Goal: Find specific page/section: Find specific page/section

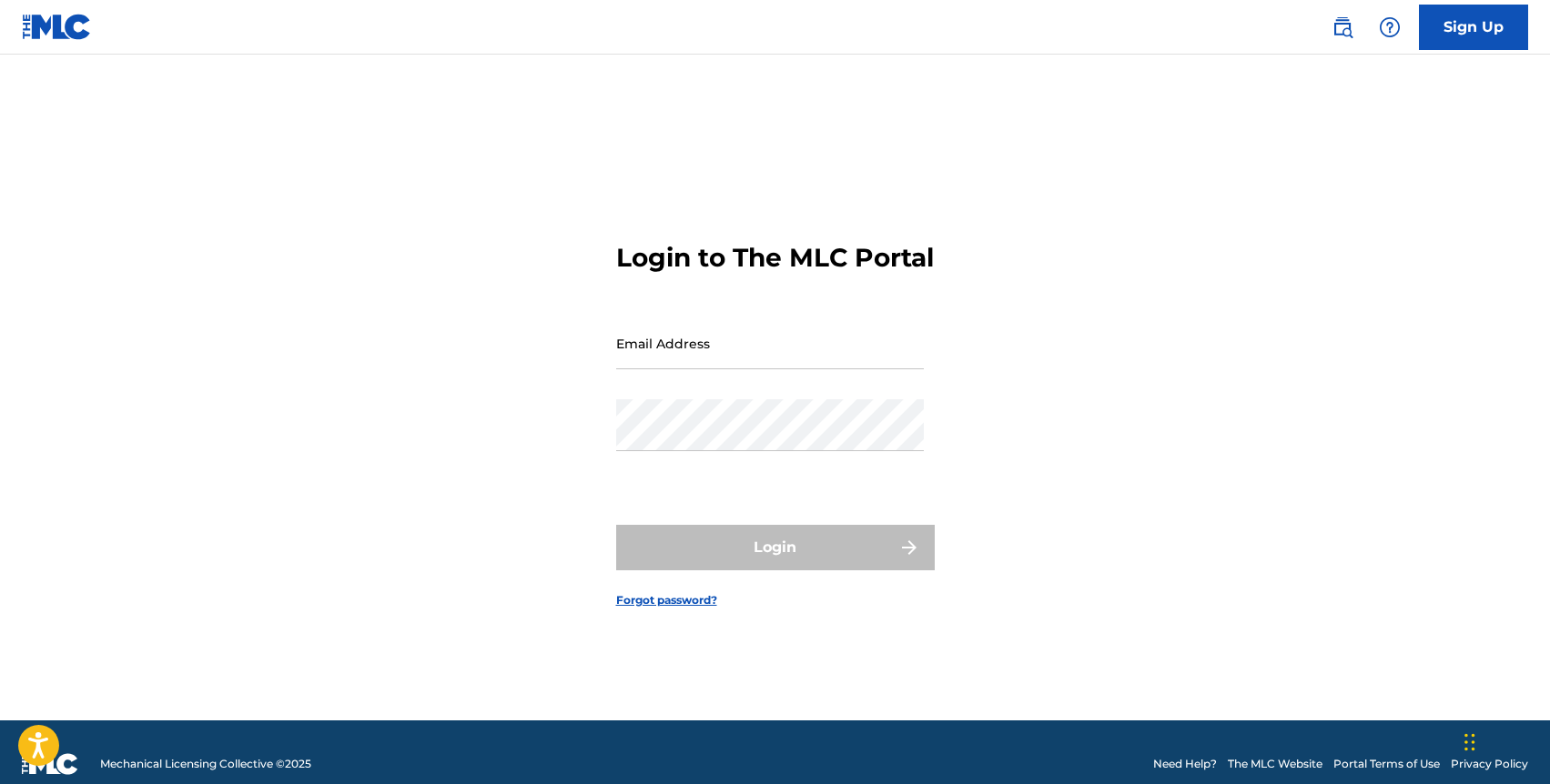
click at [720, 362] on input "Email Address" at bounding box center [770, 343] width 308 height 52
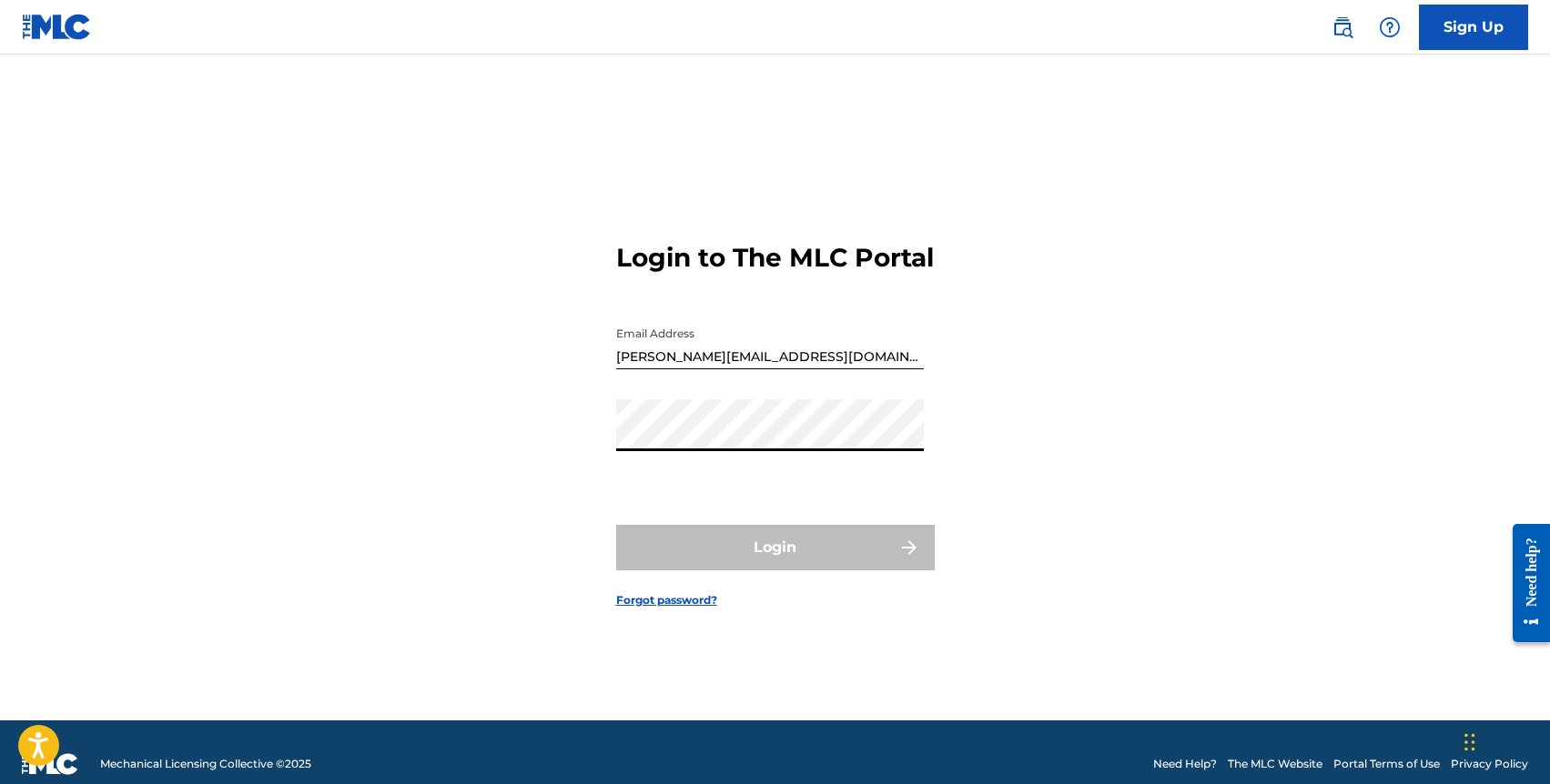
type input "[EMAIL_ADDRESS][DOMAIN_NAME]"
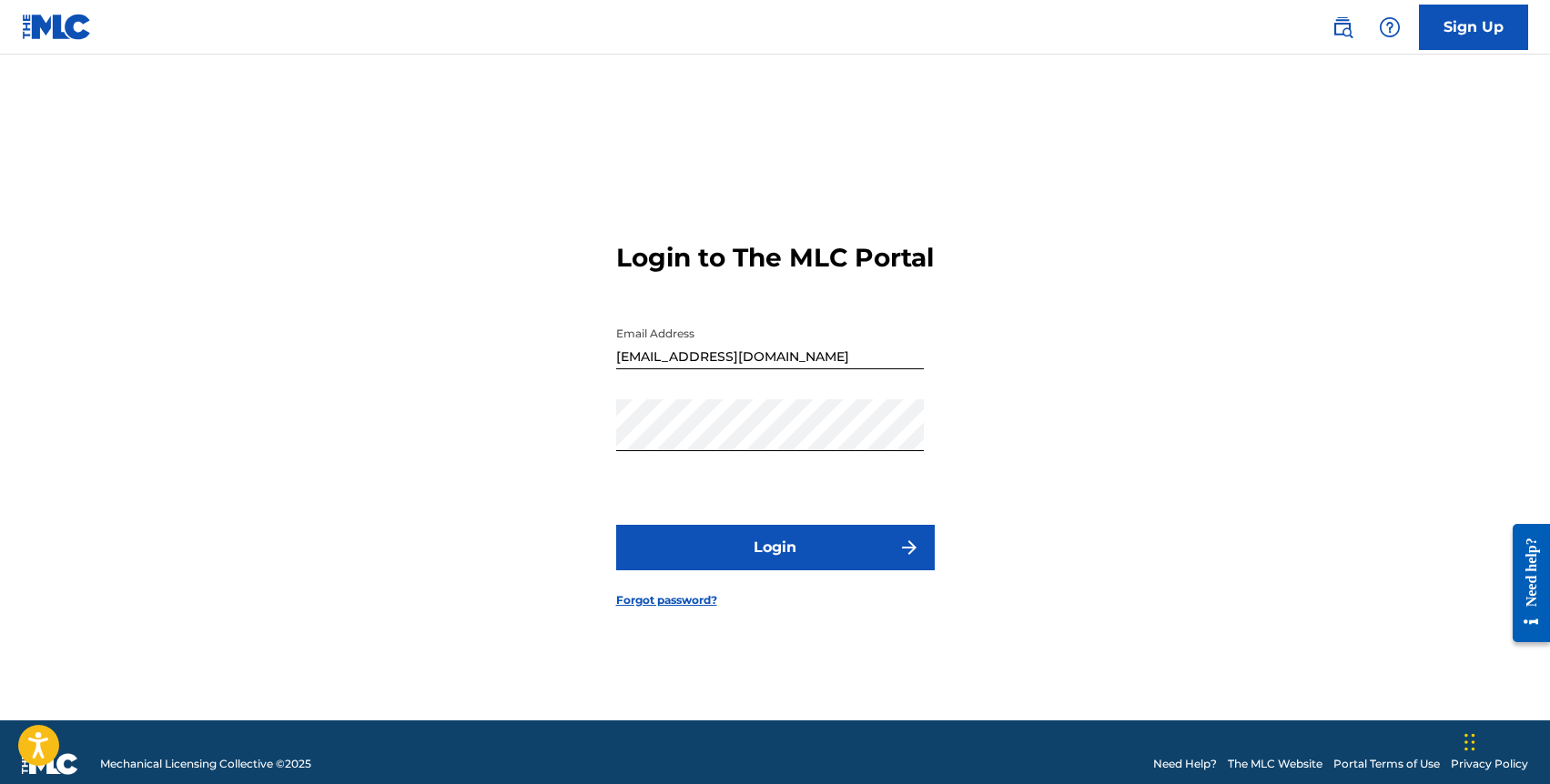
click at [756, 571] on button "Login" at bounding box center [776, 548] width 319 height 46
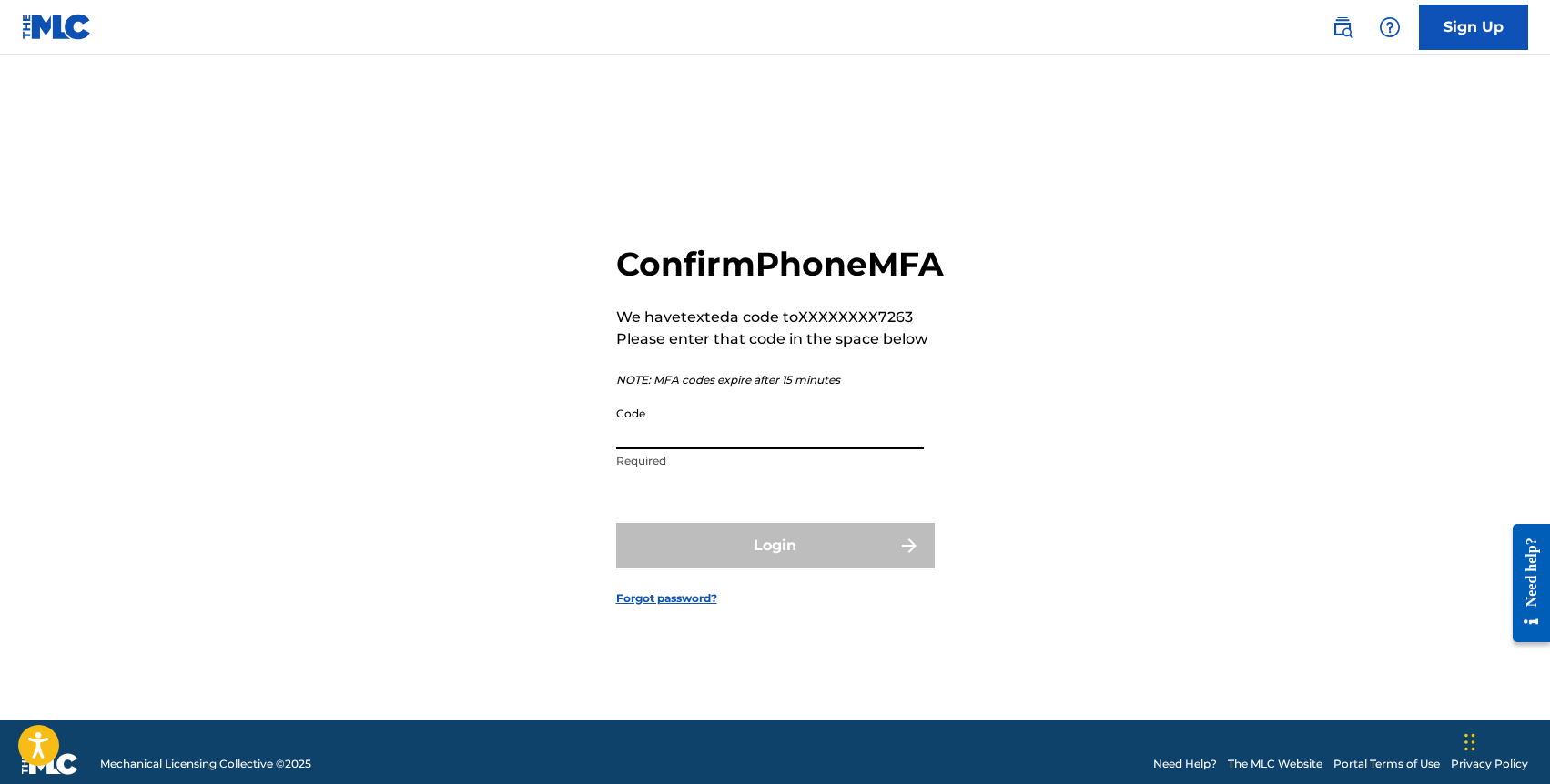
click at [645, 450] on input "Code" at bounding box center [770, 423] width 308 height 52
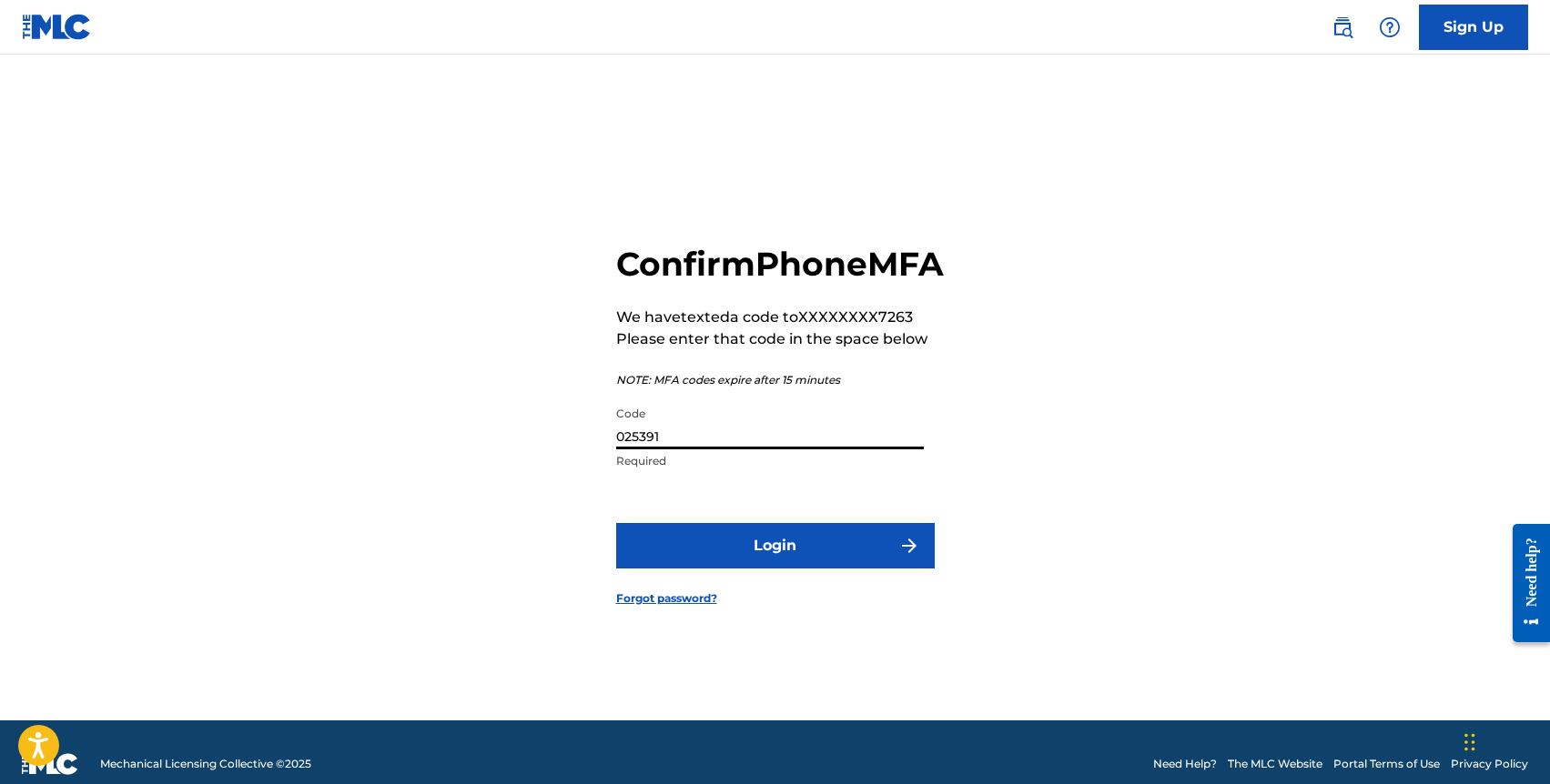
type input "025391"
click at [617, 524] on button "Login" at bounding box center [776, 546] width 319 height 46
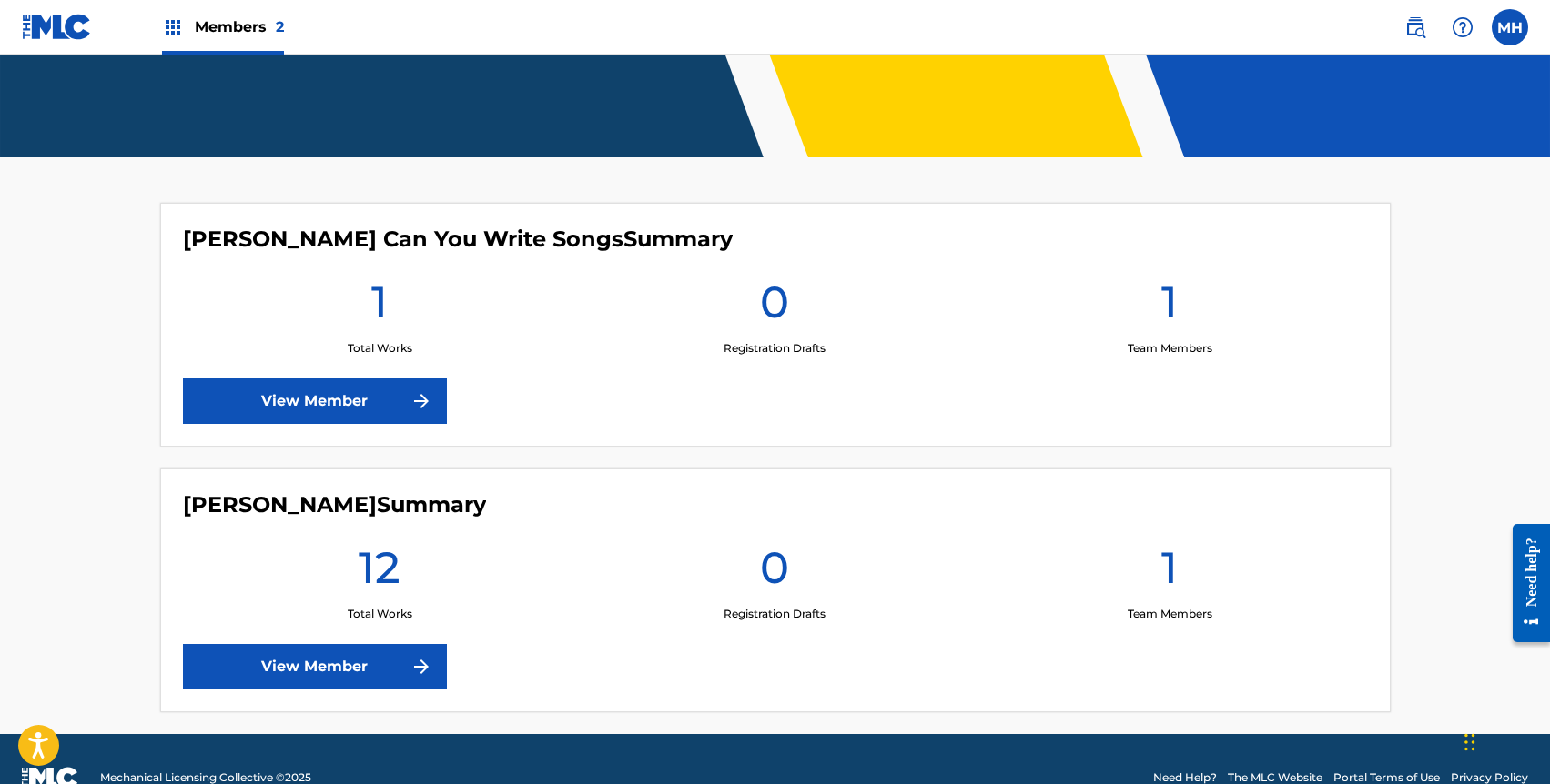
scroll to position [413, 0]
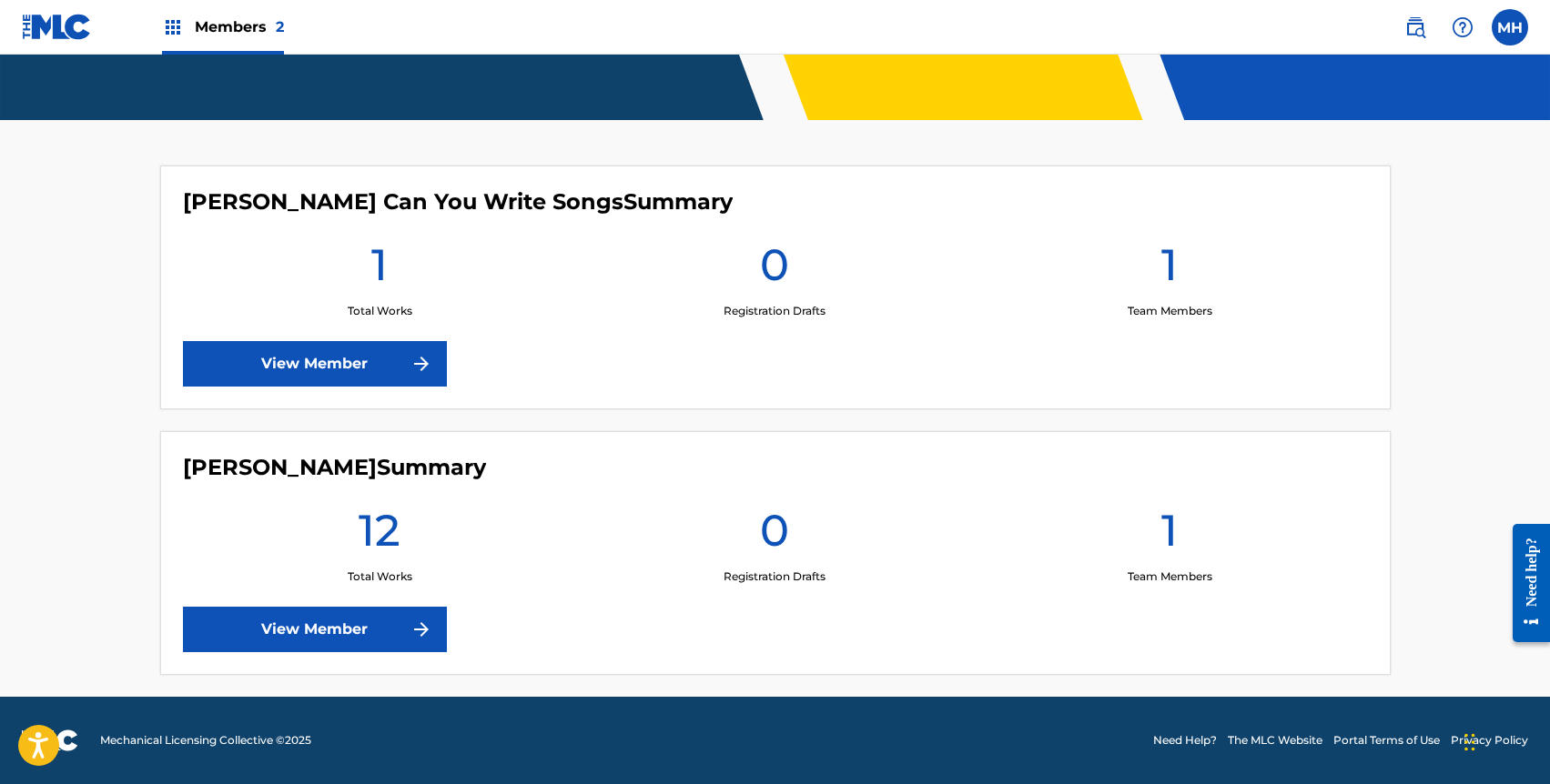
click at [317, 626] on link "View Member" at bounding box center [315, 630] width 264 height 46
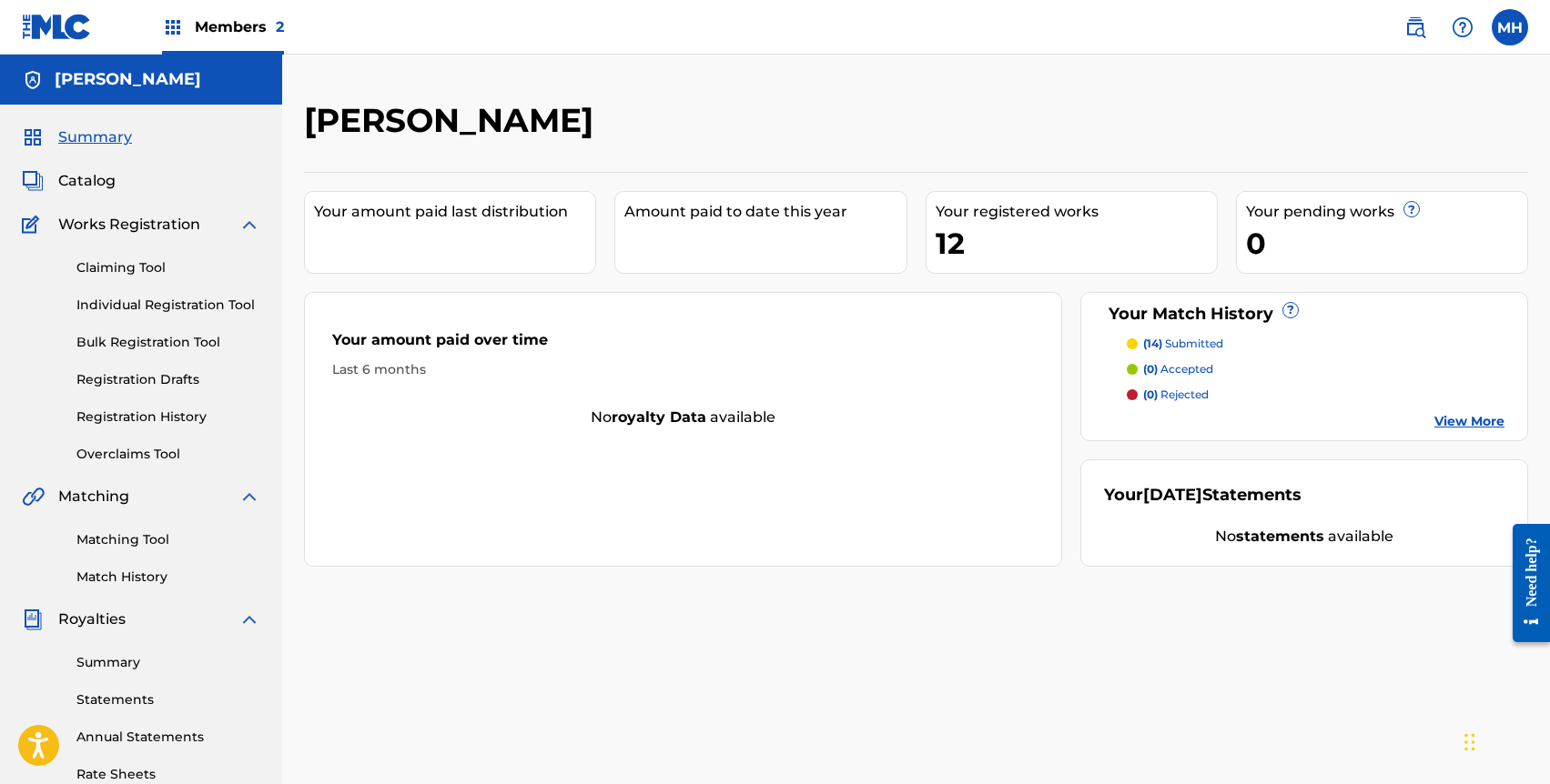
click at [1455, 414] on link "View More" at bounding box center [1469, 422] width 70 height 19
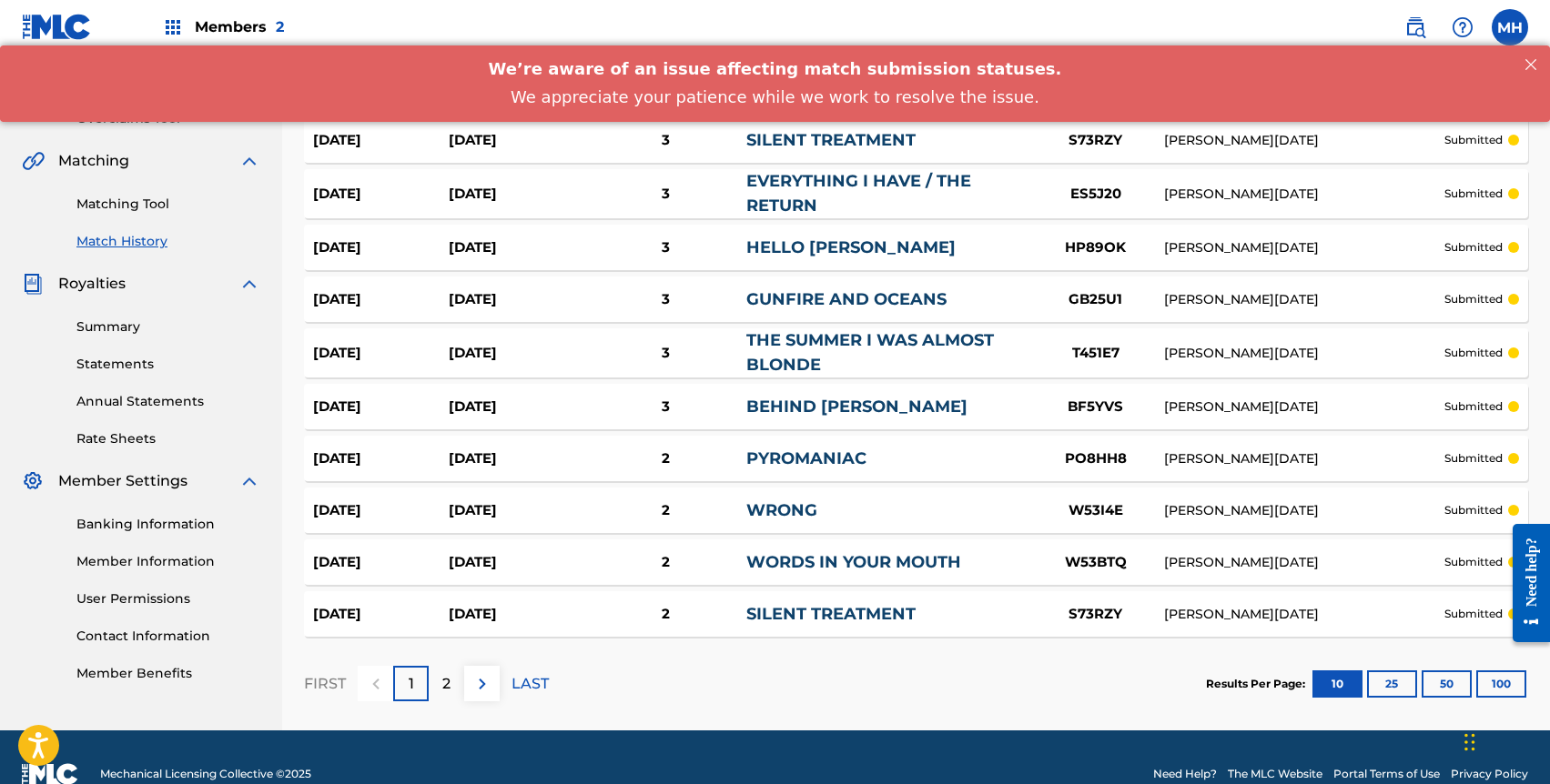
scroll to position [370, 0]
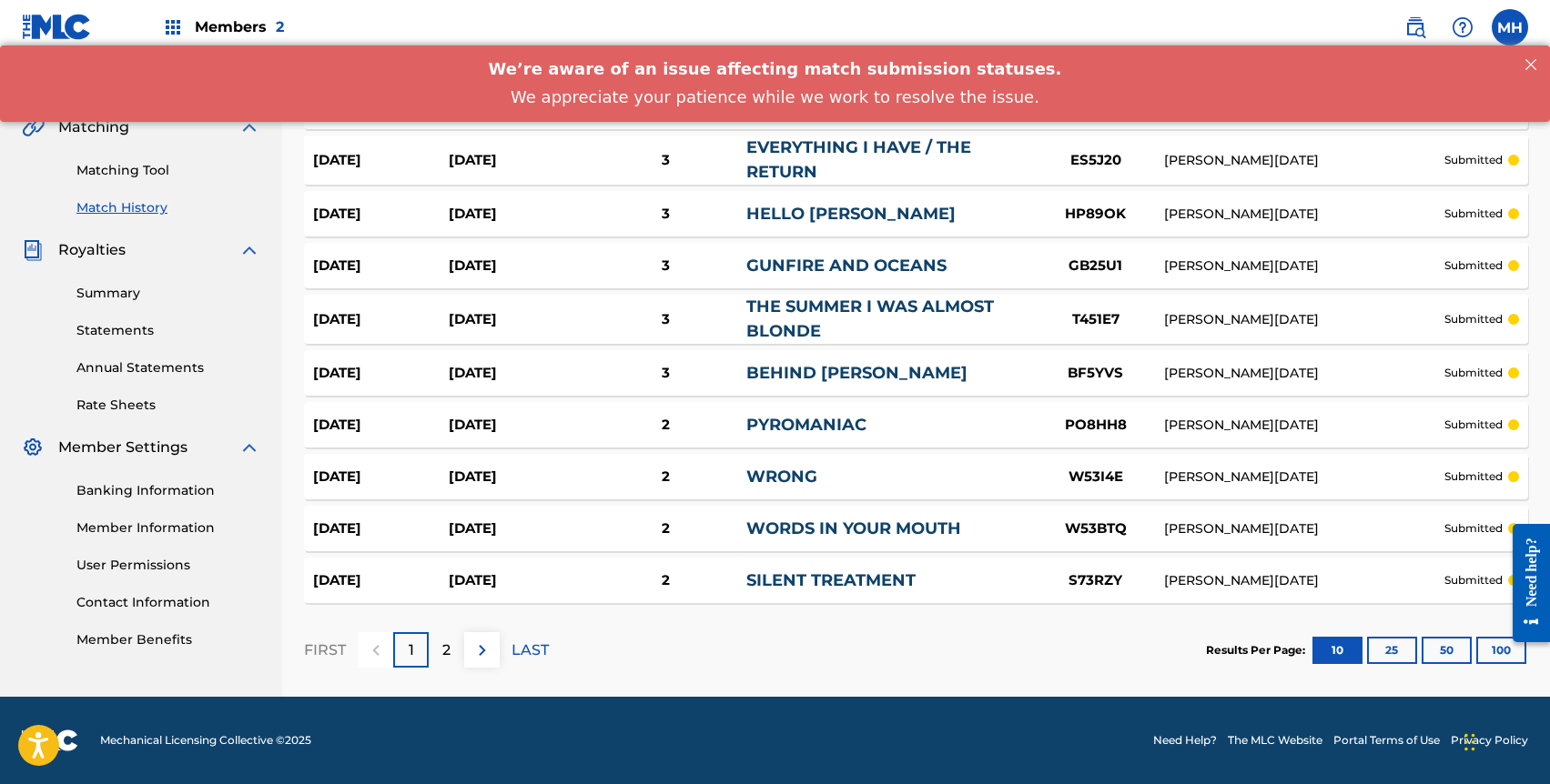
click at [488, 646] on img at bounding box center [483, 651] width 22 height 22
click at [782, 585] on link "SILENT TREATMENT" at bounding box center [831, 581] width 169 height 20
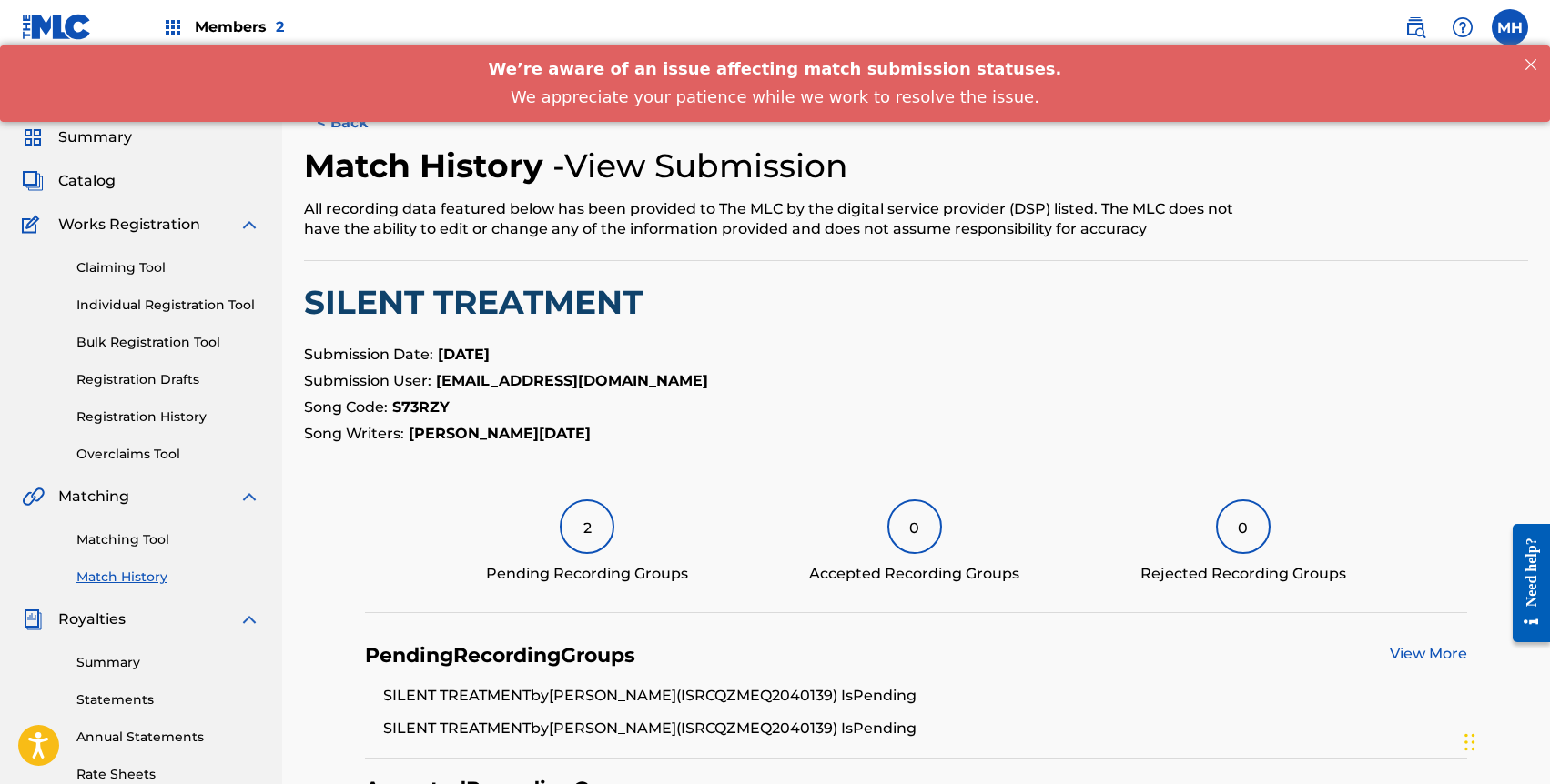
click at [338, 123] on button "< Back" at bounding box center [359, 123] width 109 height 46
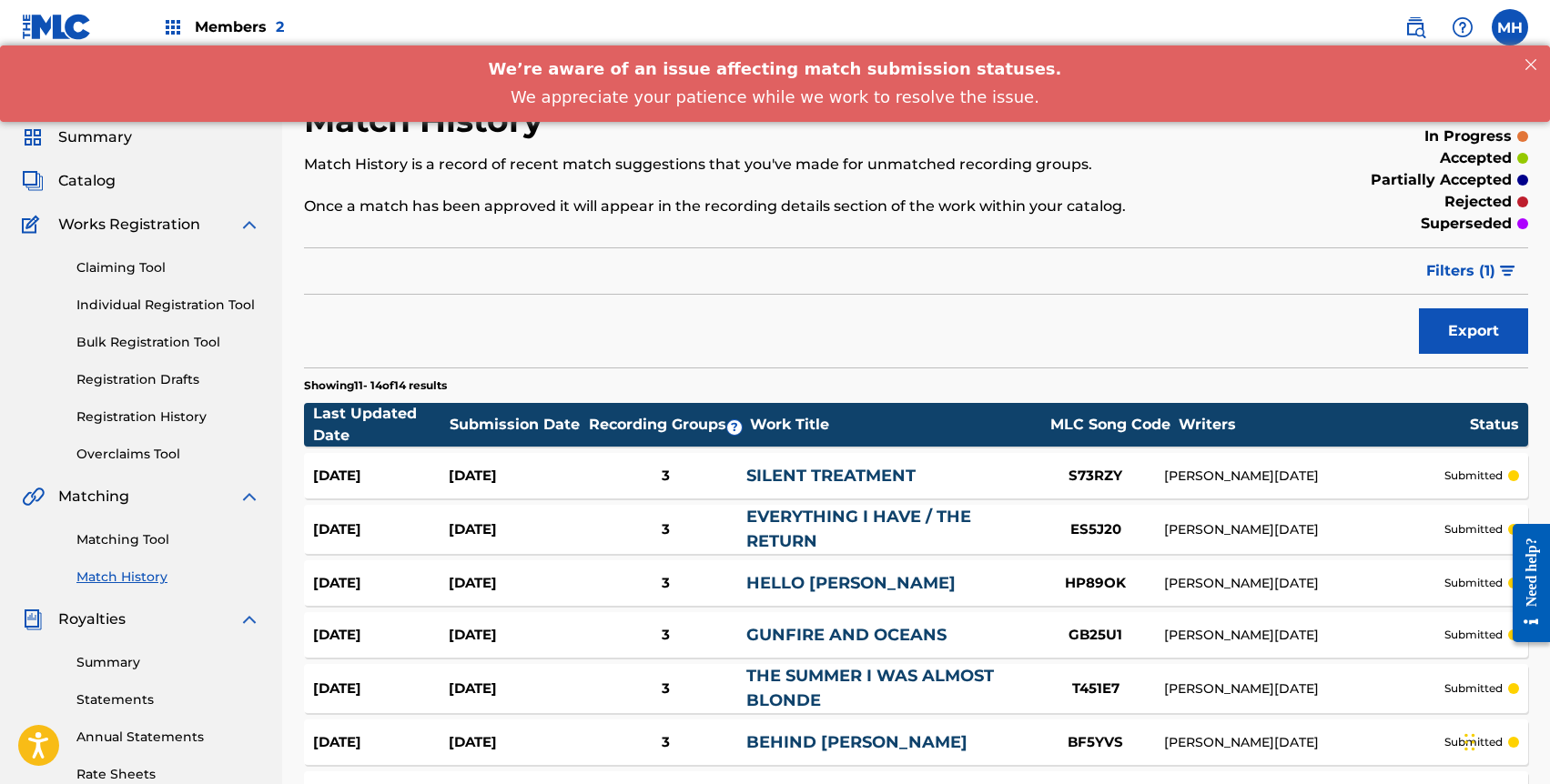
scroll to position [370, 0]
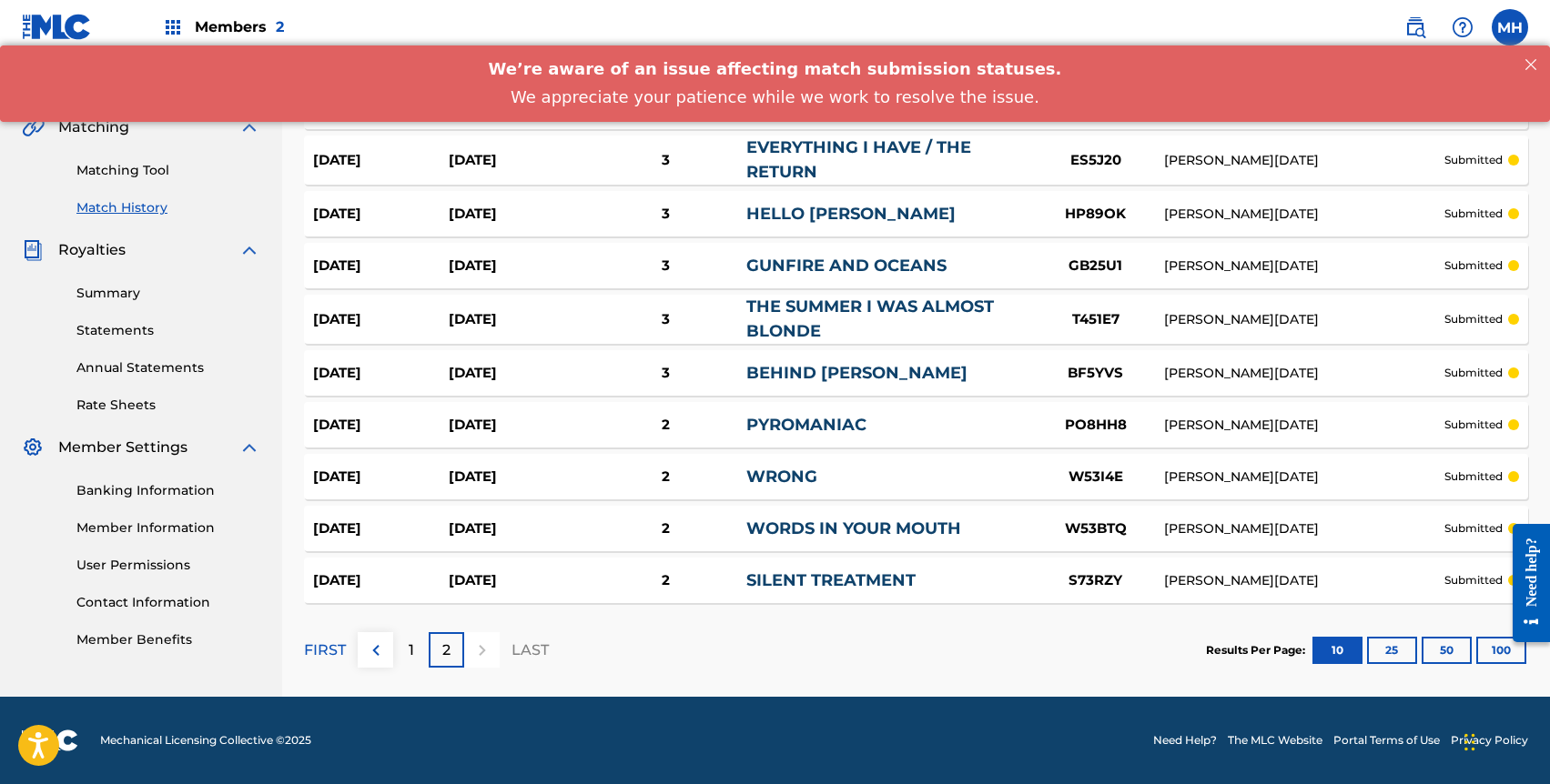
click at [412, 648] on p "1" at bounding box center [412, 651] width 5 height 22
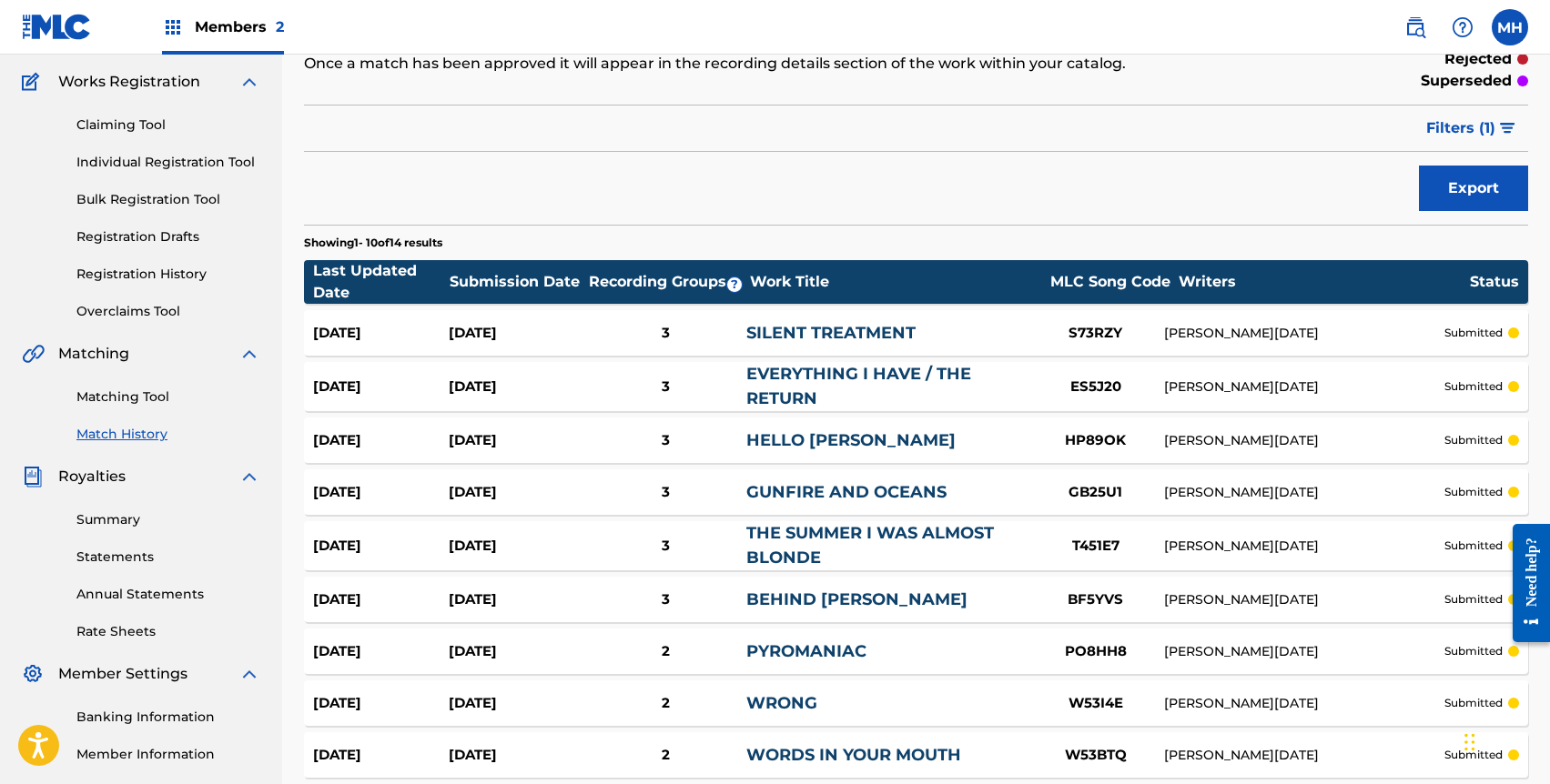
scroll to position [0, 0]
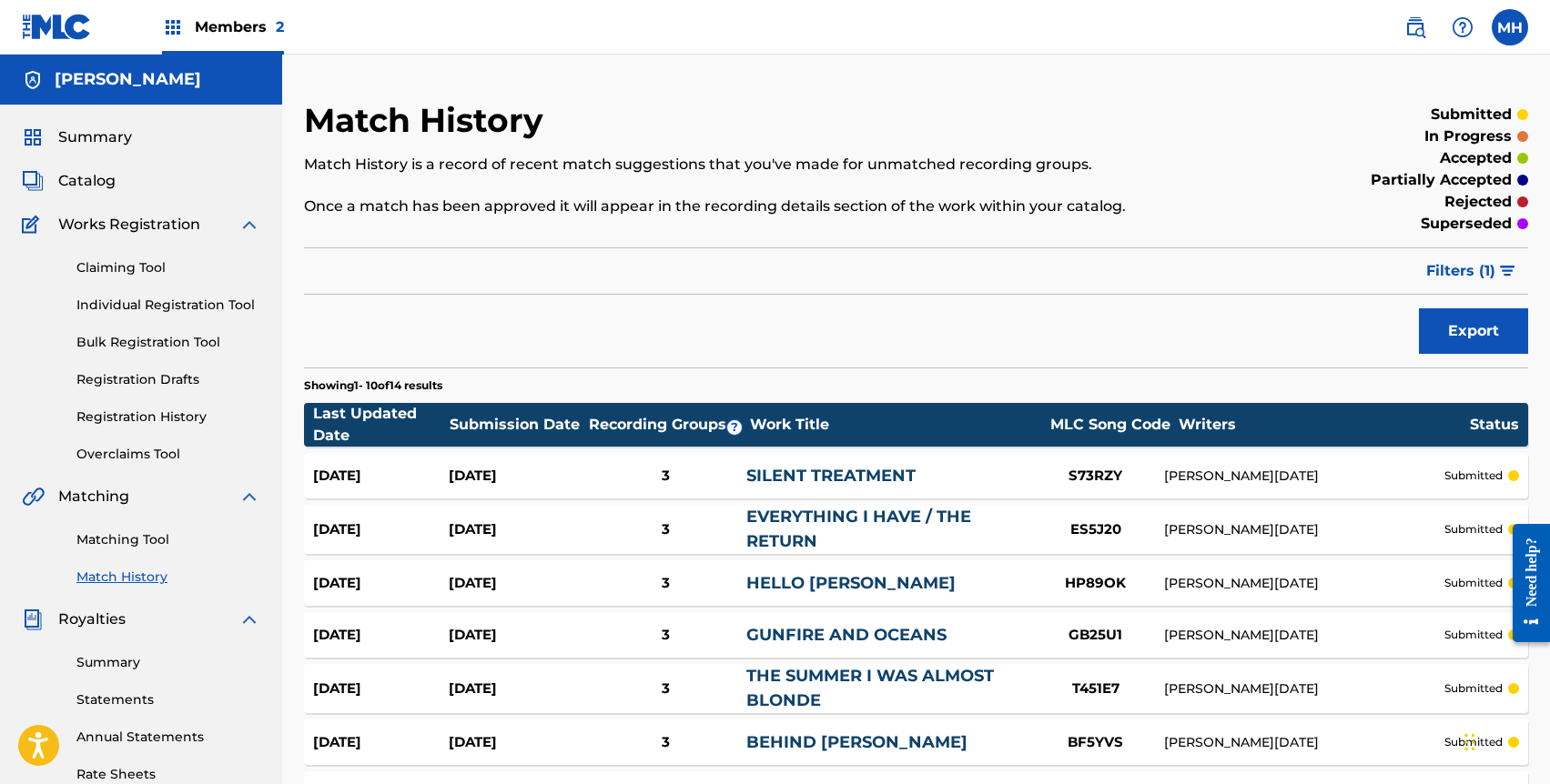
click at [144, 533] on link "Matching Tool" at bounding box center [168, 540] width 184 height 19
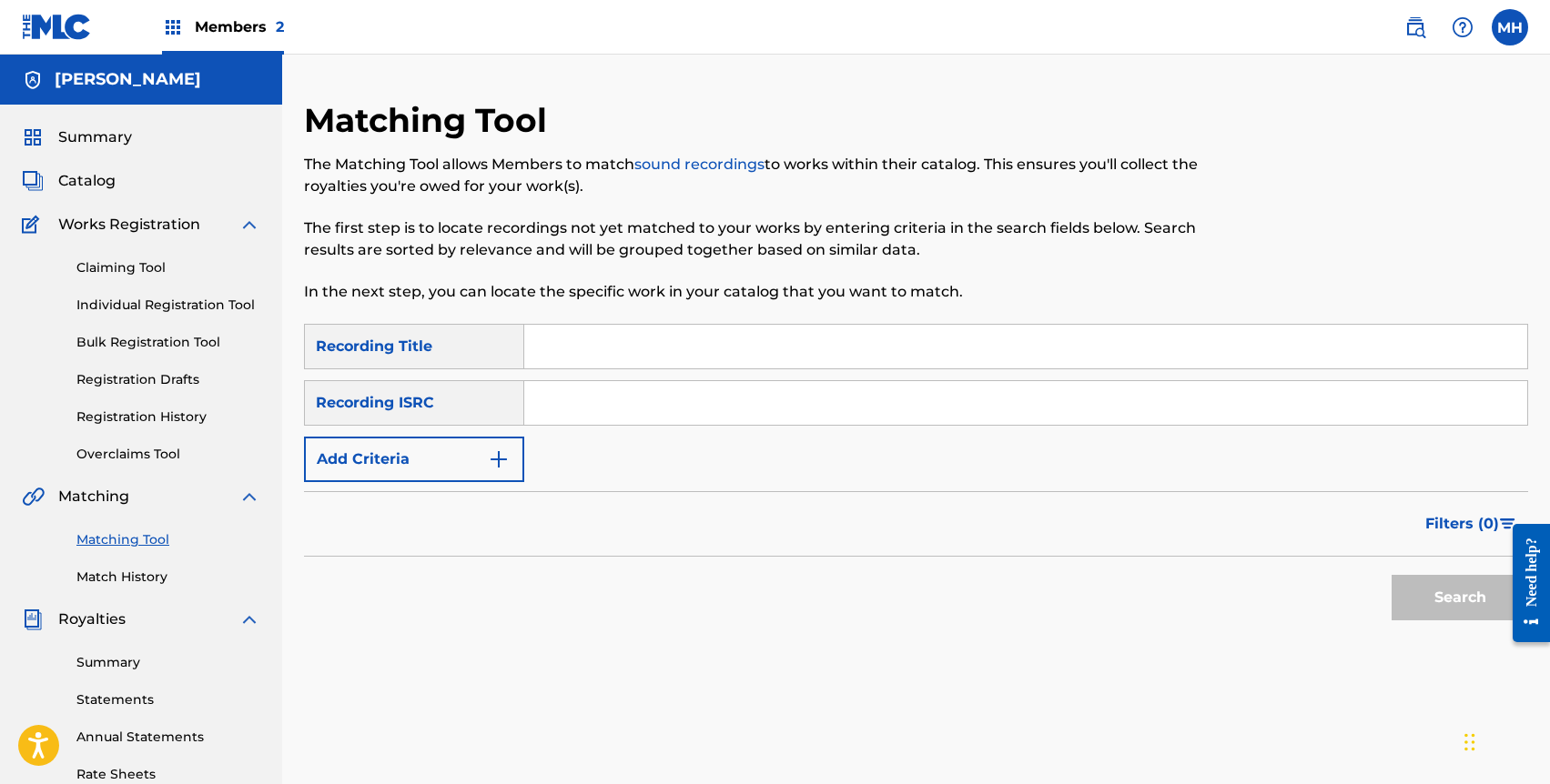
click at [417, 403] on div "Recording ISRC" at bounding box center [414, 403] width 220 height 46
click at [721, 212] on div "The Matching Tool allows Members to match sound recordings to works within thei…" at bounding box center [775, 229] width 943 height 149
click at [135, 421] on link "Registration History" at bounding box center [168, 417] width 184 height 19
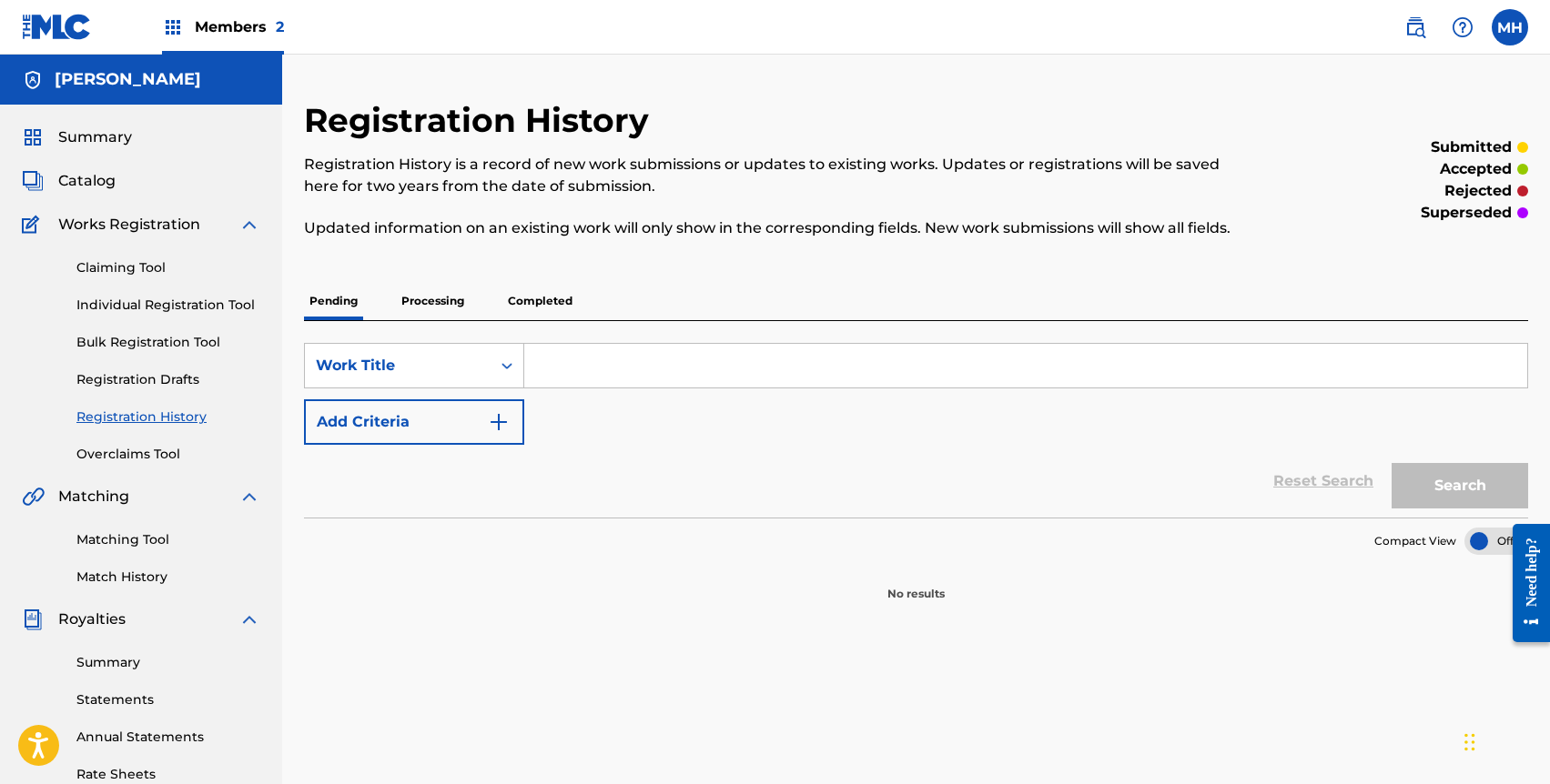
click at [433, 305] on p "Processing" at bounding box center [433, 301] width 74 height 38
click at [524, 298] on p "Completed" at bounding box center [540, 301] width 76 height 38
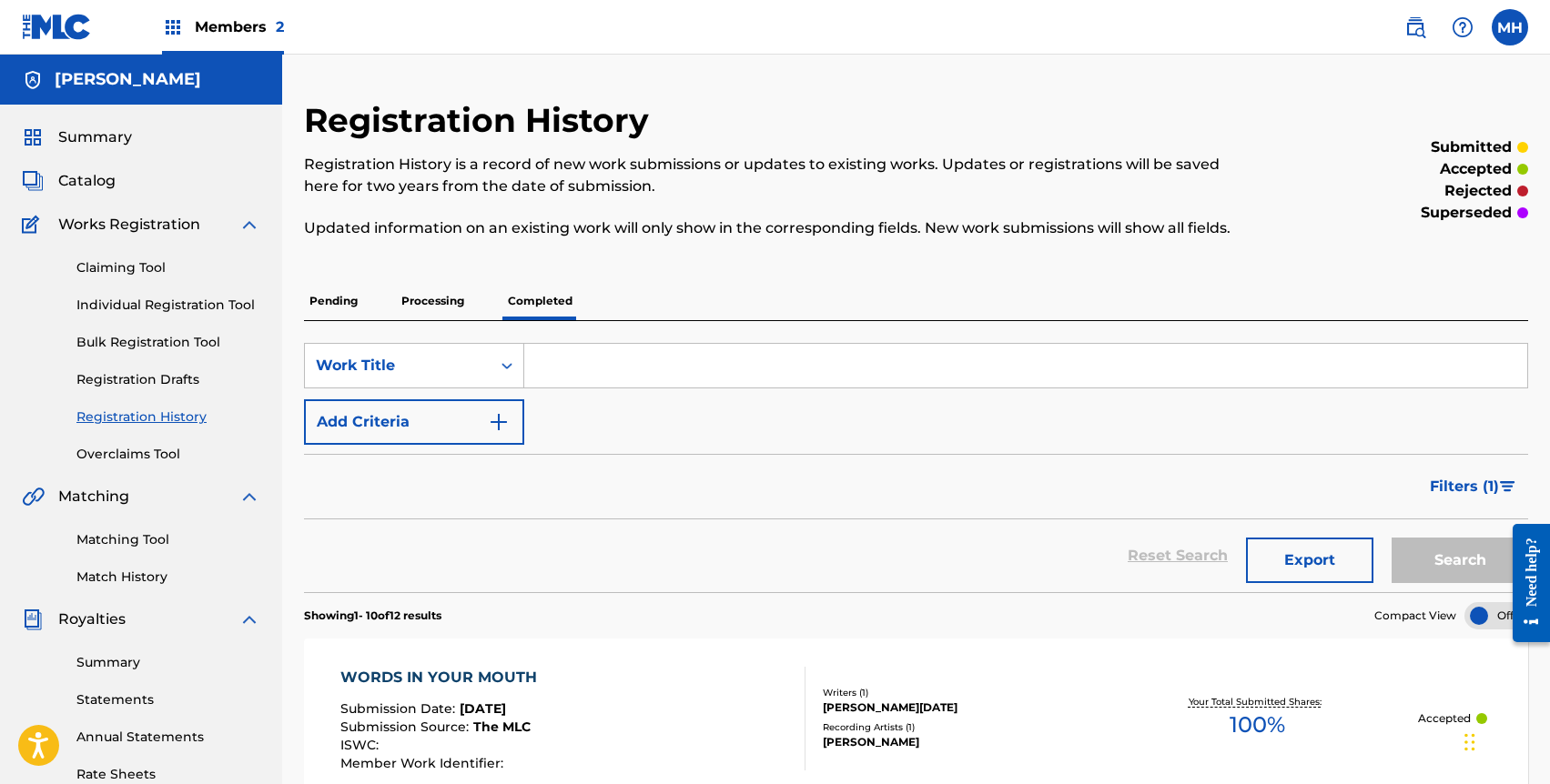
click at [144, 577] on link "Match History" at bounding box center [168, 577] width 184 height 19
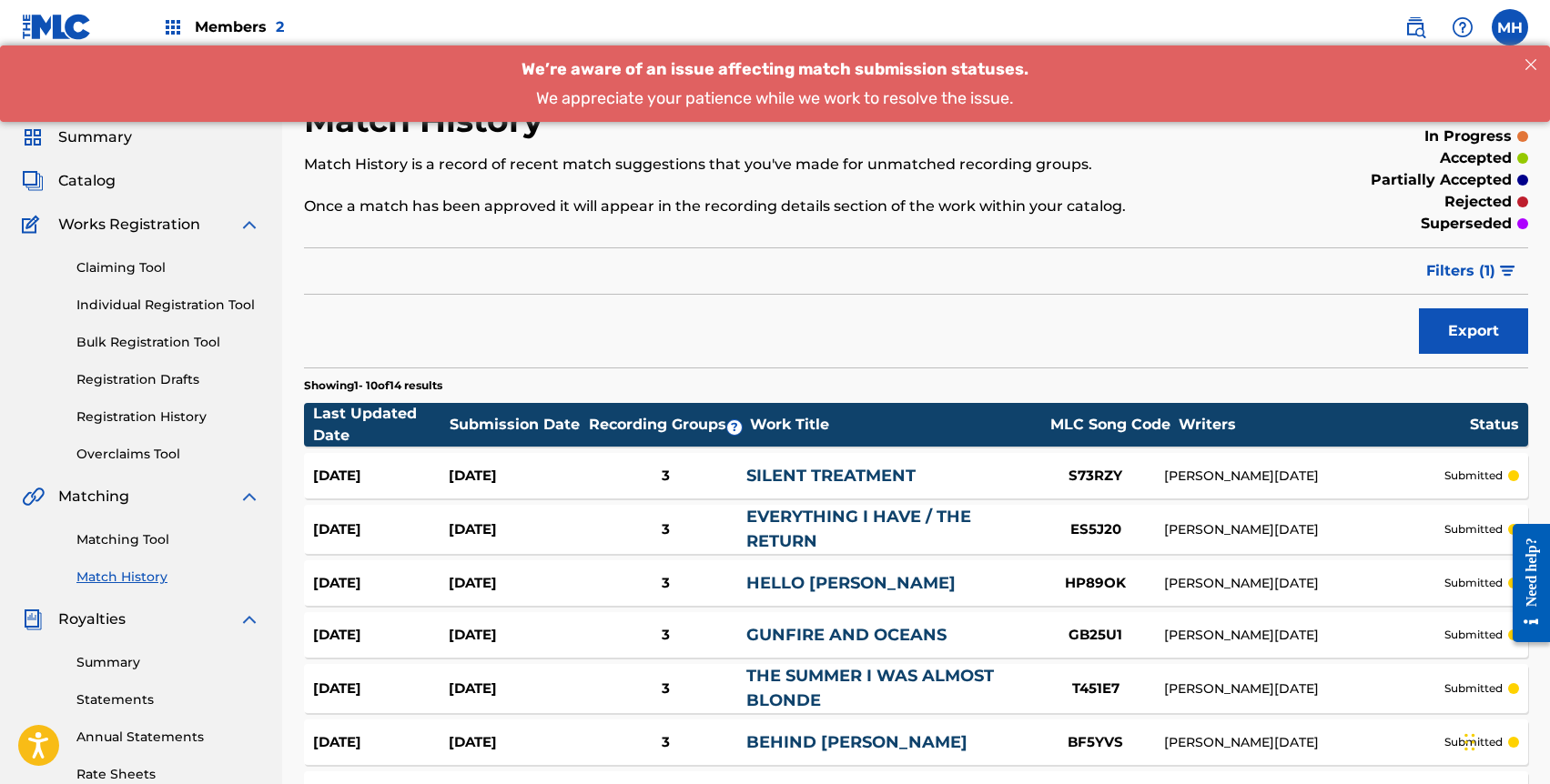
click at [117, 139] on span "Summary" at bounding box center [95, 137] width 74 height 22
